Goal: Information Seeking & Learning: Compare options

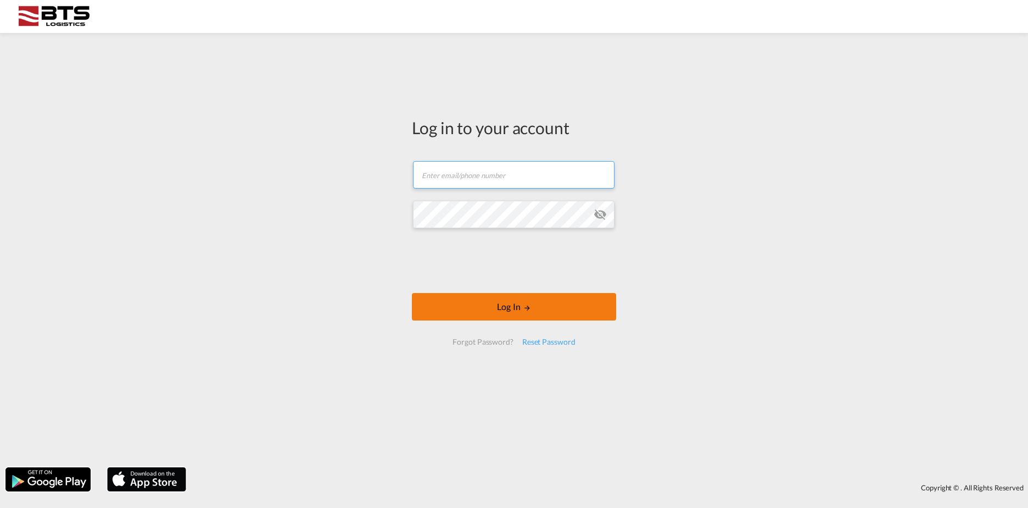
type input "[DOMAIN_NAME][EMAIL_ADDRESS][DOMAIN_NAME]"
click at [498, 308] on button "Log In" at bounding box center [514, 306] width 204 height 27
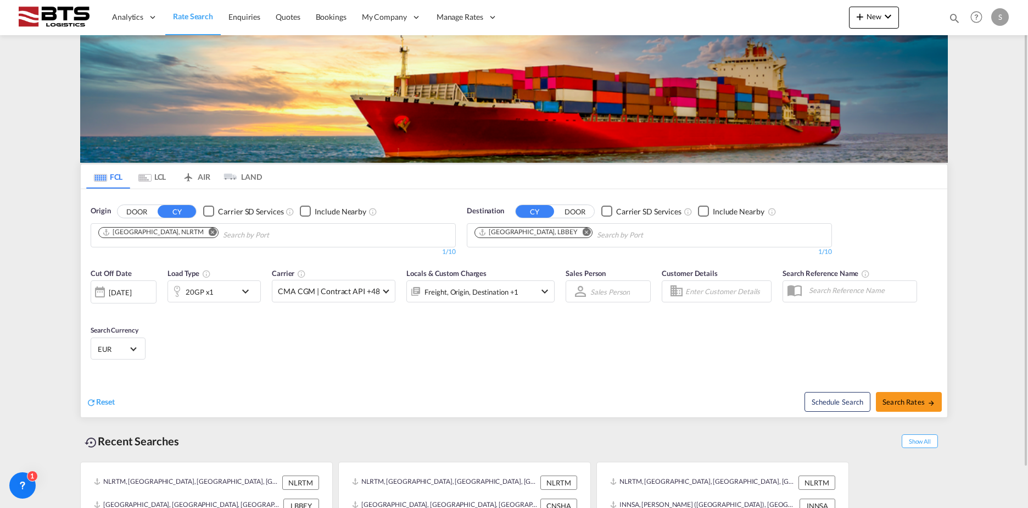
click at [583, 234] on md-icon "Remove" at bounding box center [587, 231] width 8 height 8
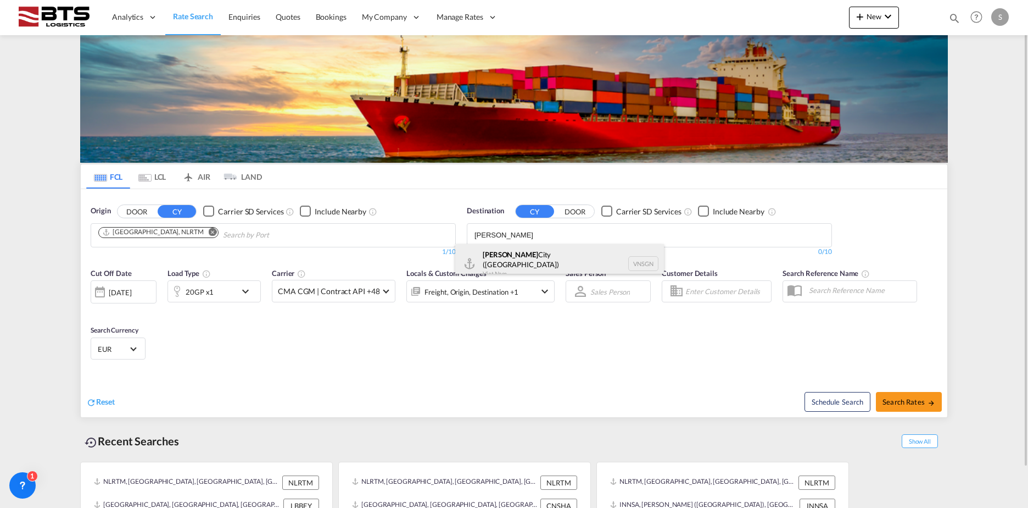
type input "[PERSON_NAME]"
click at [535, 259] on div "[GEOGRAPHIC_DATA] ([GEOGRAPHIC_DATA]) [GEOGRAPHIC_DATA] VNSGN" at bounding box center [559, 264] width 209 height 40
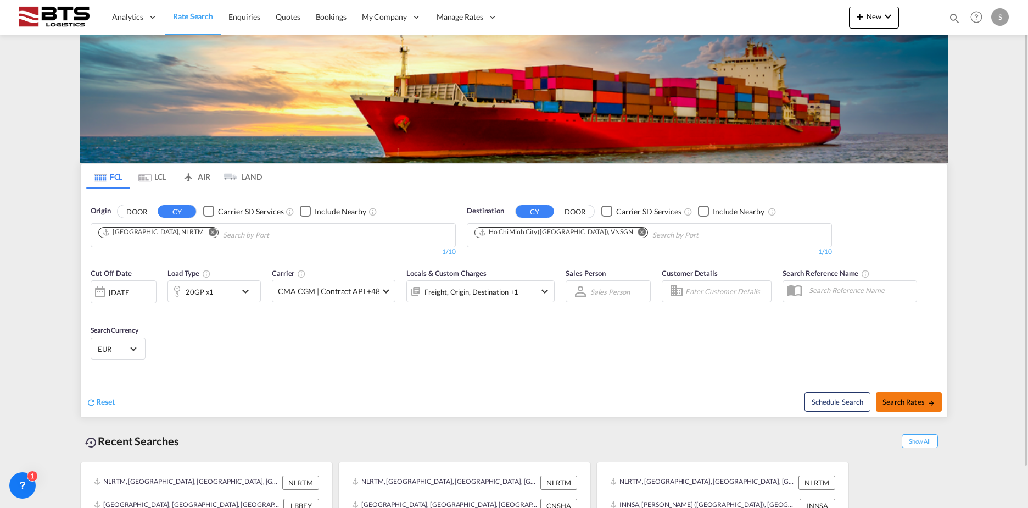
click at [919, 399] on span "Search Rates" at bounding box center [909, 401] width 53 height 9
type input "NLRTM to VNSGN / [DATE]"
